Goal: Task Accomplishment & Management: Complete application form

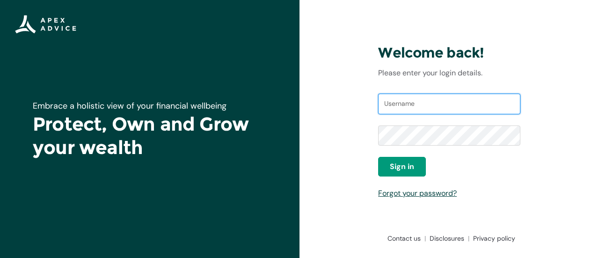
click at [414, 110] on input "Username" at bounding box center [449, 104] width 142 height 21
type input "[EMAIL_ADDRESS][DOMAIN_NAME]"
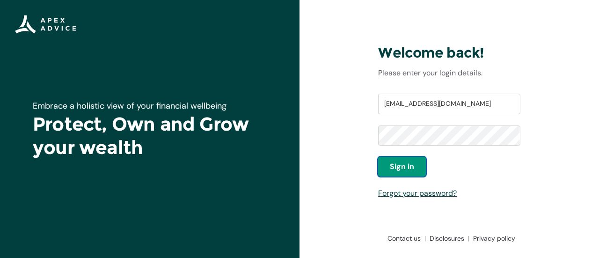
click at [400, 171] on span "Sign in" at bounding box center [402, 166] width 24 height 11
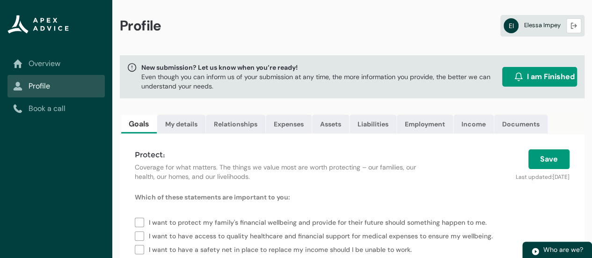
click at [544, 25] on span "[PERSON_NAME]" at bounding box center [542, 25] width 37 height 8
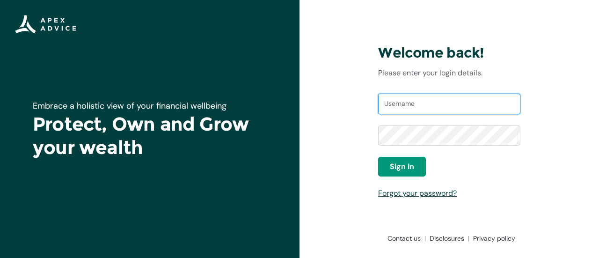
click at [400, 110] on input "Username" at bounding box center [449, 104] width 142 height 21
click at [431, 110] on input "Username" at bounding box center [449, 104] width 142 height 21
type input "apex.elessai@apexgroup.co.nz"
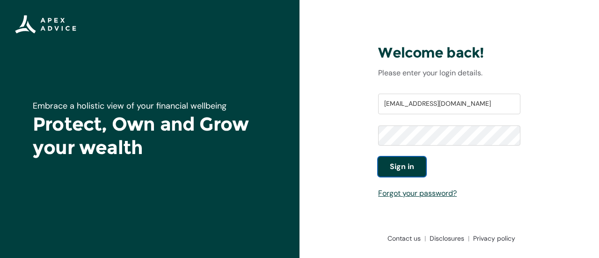
click at [400, 166] on span "Sign in" at bounding box center [402, 166] width 24 height 11
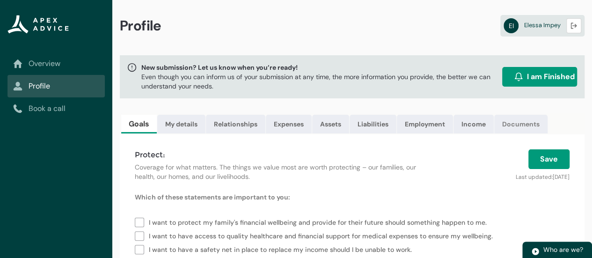
click at [511, 121] on link "Documents" at bounding box center [520, 124] width 53 height 19
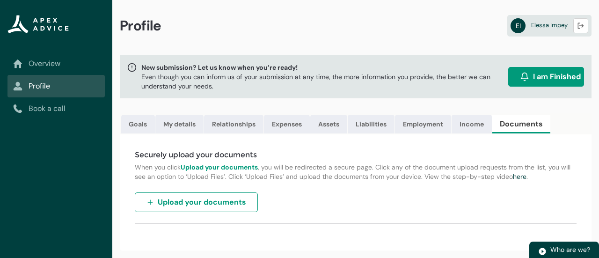
click at [220, 203] on button "Upload your documents" at bounding box center [196, 202] width 123 height 20
click at [454, 194] on div "Securely upload your documents When you click Upload your documents , you will …" at bounding box center [356, 192] width 472 height 116
click at [482, 119] on link "Income" at bounding box center [472, 124] width 40 height 19
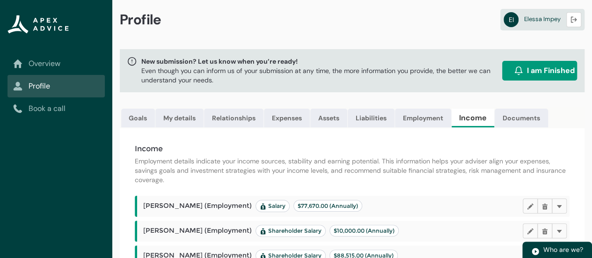
scroll to position [7, 0]
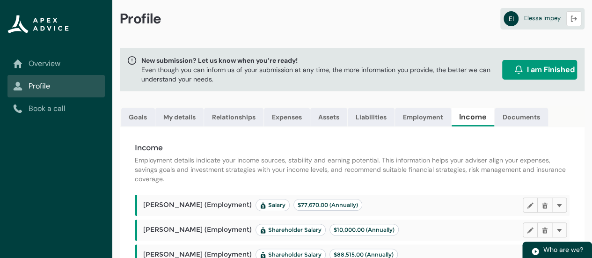
click at [543, 68] on span "I am Finished" at bounding box center [551, 69] width 48 height 11
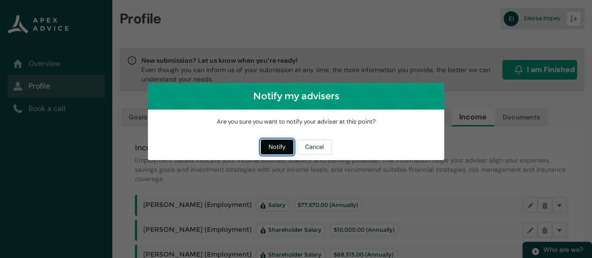
click at [279, 147] on button "Notify" at bounding box center [277, 147] width 33 height 15
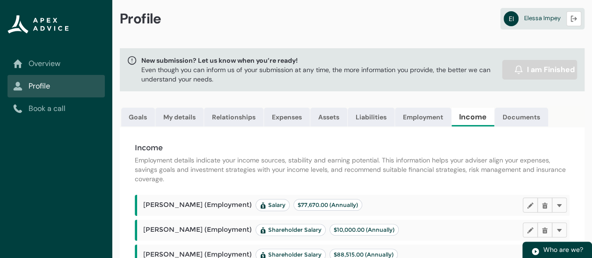
scroll to position [82, 0]
